Goal: Information Seeking & Learning: Learn about a topic

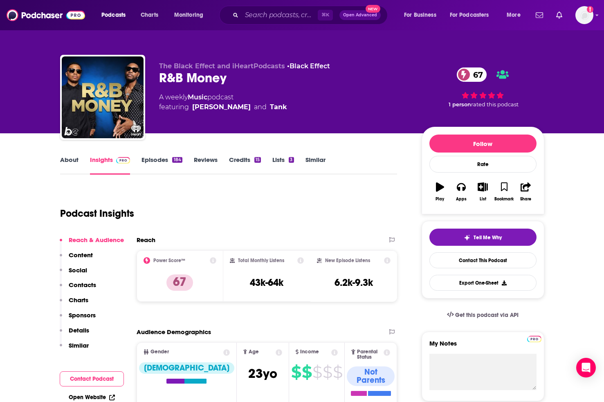
scroll to position [-1, 0]
click at [245, 19] on input "Search podcasts, credits, & more..." at bounding box center [280, 15] width 76 height 13
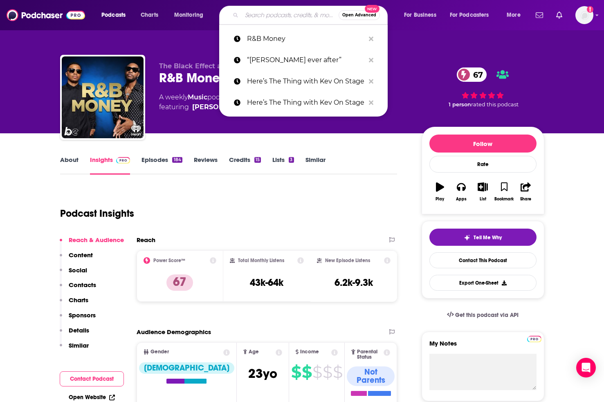
paste input "CBeebies Bedtime Stories"
type input "CBeebies Bedtime Stories"
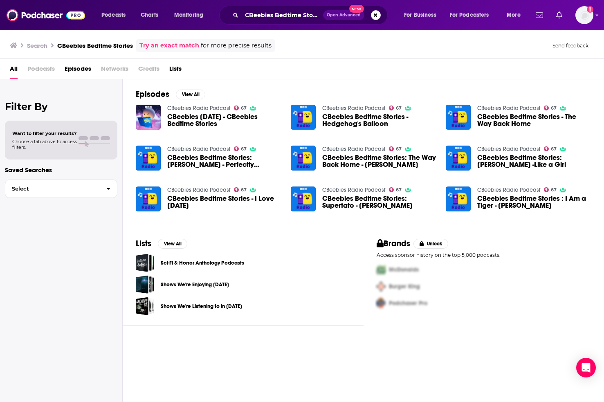
click at [151, 158] on img "CBeebies Bedtime Stories: Olly Alexander - Perfectly Norman" at bounding box center [148, 158] width 25 height 25
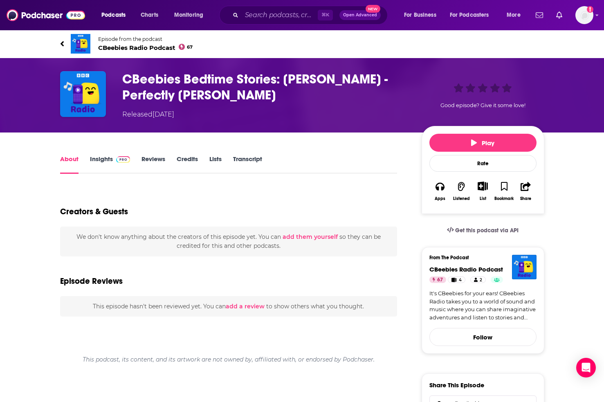
click at [108, 157] on link "Insights" at bounding box center [110, 164] width 41 height 19
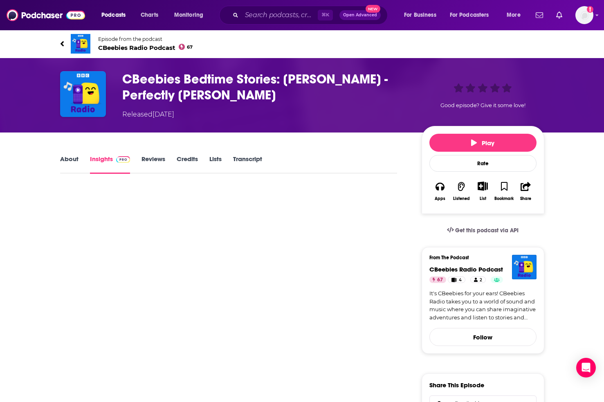
click at [67, 158] on link "About" at bounding box center [69, 164] width 18 height 19
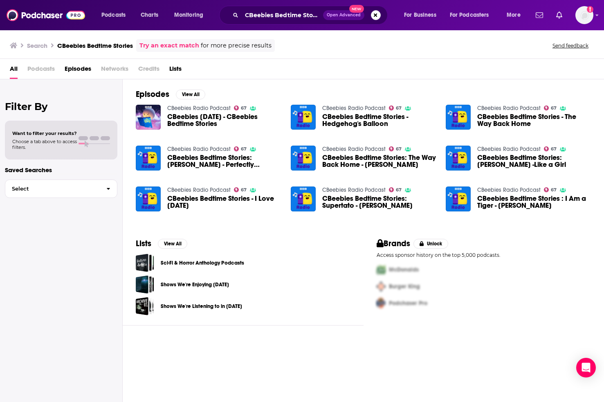
click at [185, 108] on link "CBeebies Radio Podcast" at bounding box center [198, 108] width 63 height 7
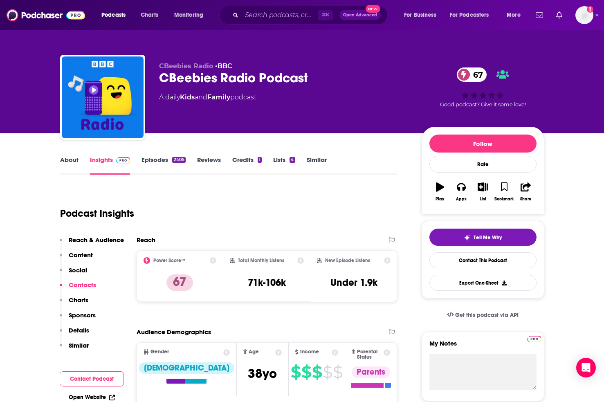
click at [395, 59] on div "CBeebies Radio • BBC CBeebies Radio Podcast 67 A daily Kids and Family podcast …" at bounding box center [302, 99] width 484 height 88
